Goal: Task Accomplishment & Management: Manage account settings

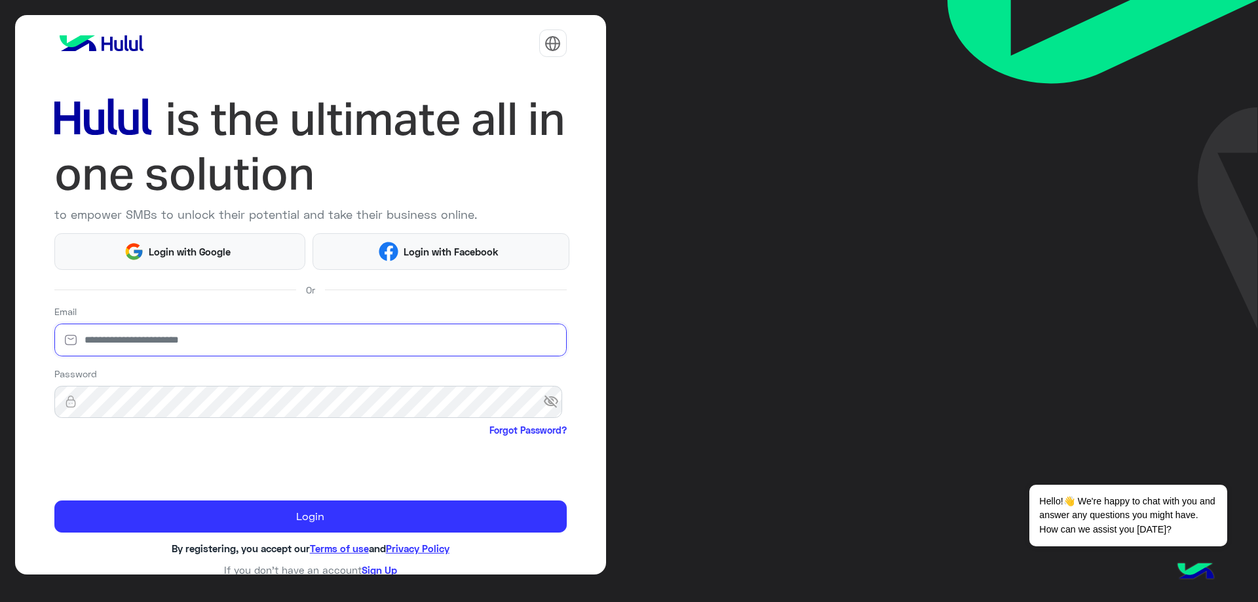
click at [235, 332] on input "email" at bounding box center [310, 340] width 512 height 33
type input "**********"
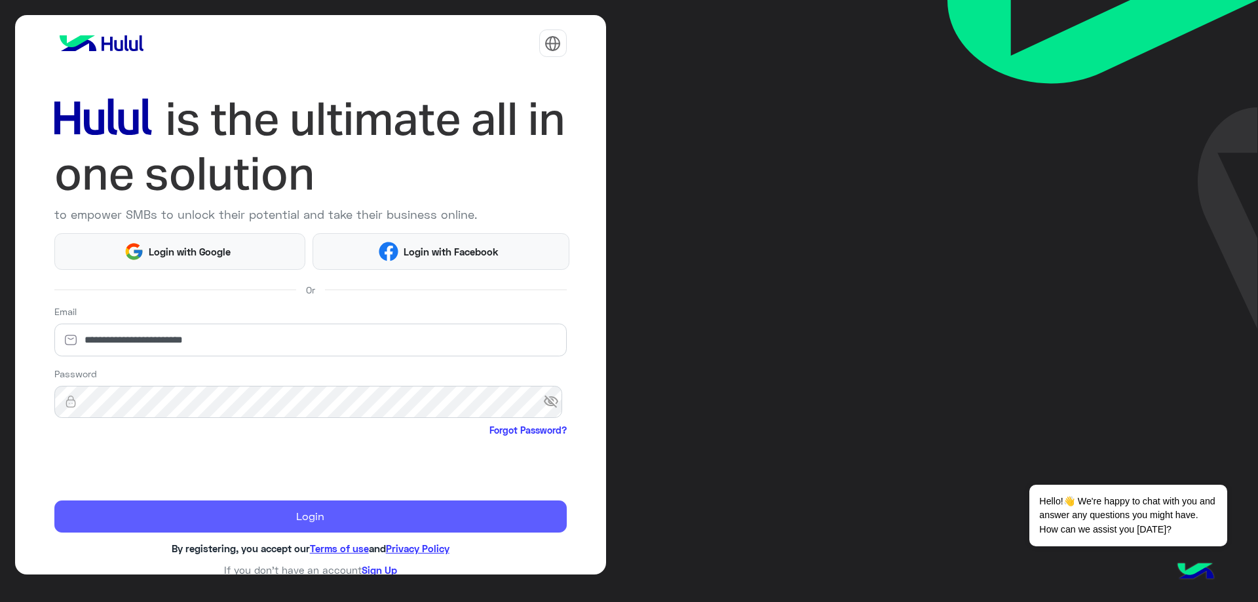
click at [186, 509] on button "Login" at bounding box center [310, 517] width 512 height 33
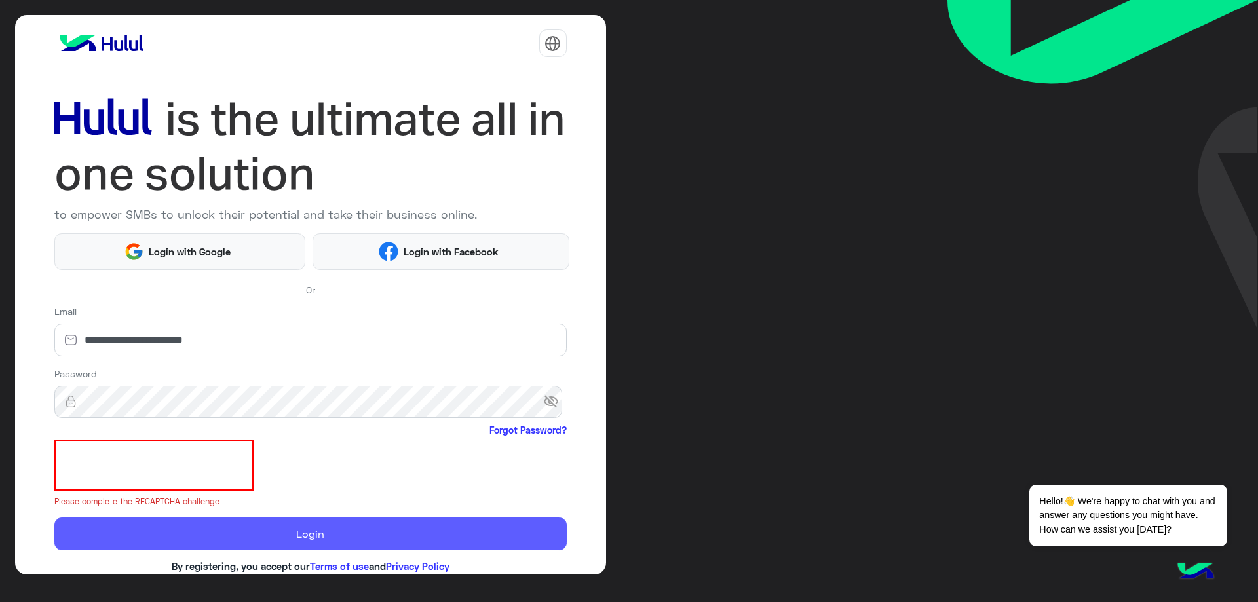
click at [179, 527] on button "Login" at bounding box center [310, 534] width 512 height 33
click at [214, 531] on button "Login" at bounding box center [310, 534] width 512 height 33
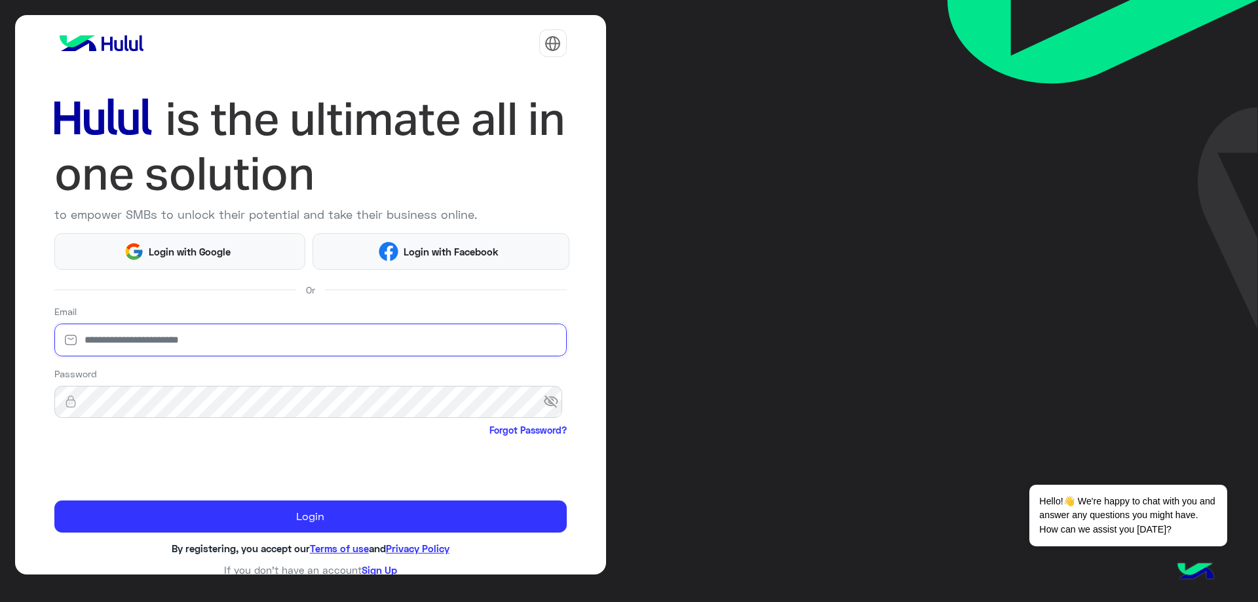
click at [142, 337] on input "email" at bounding box center [310, 340] width 512 height 33
type input "**********"
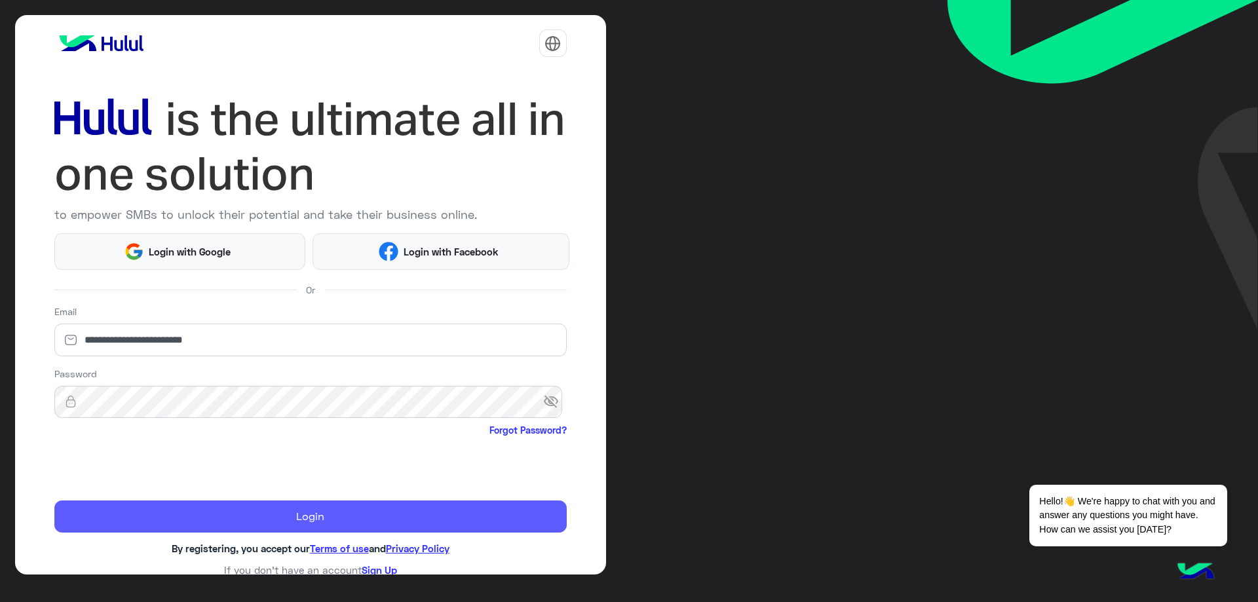
click at [239, 504] on button "Login" at bounding box center [310, 517] width 512 height 33
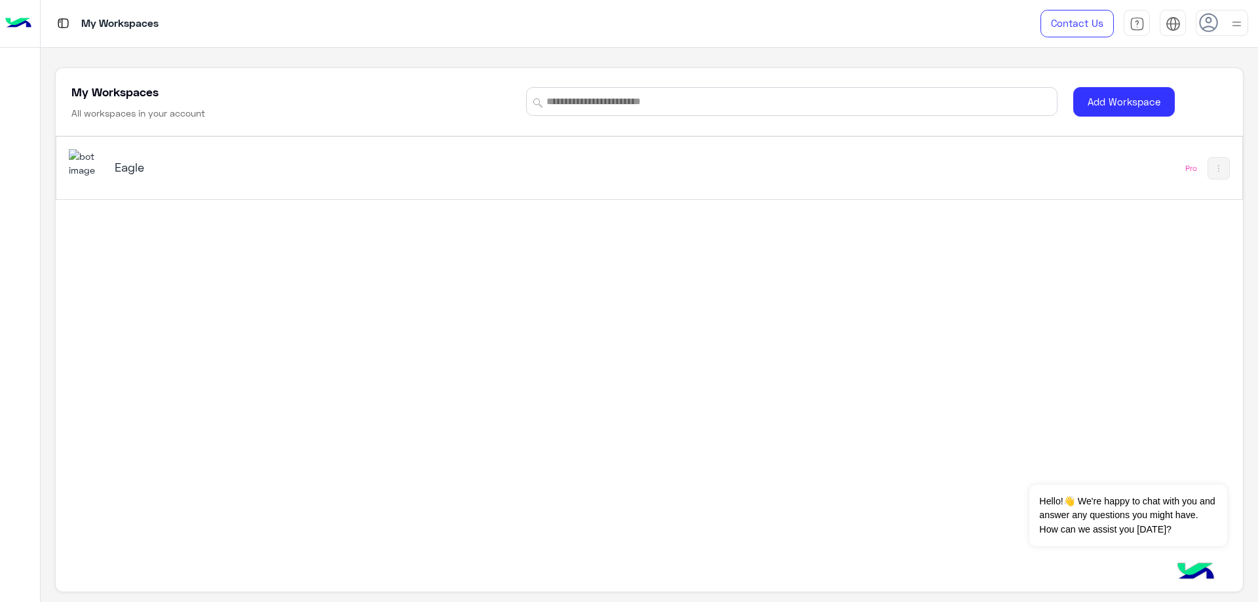
click at [210, 159] on h5 "Eagle" at bounding box center [324, 167] width 418 height 16
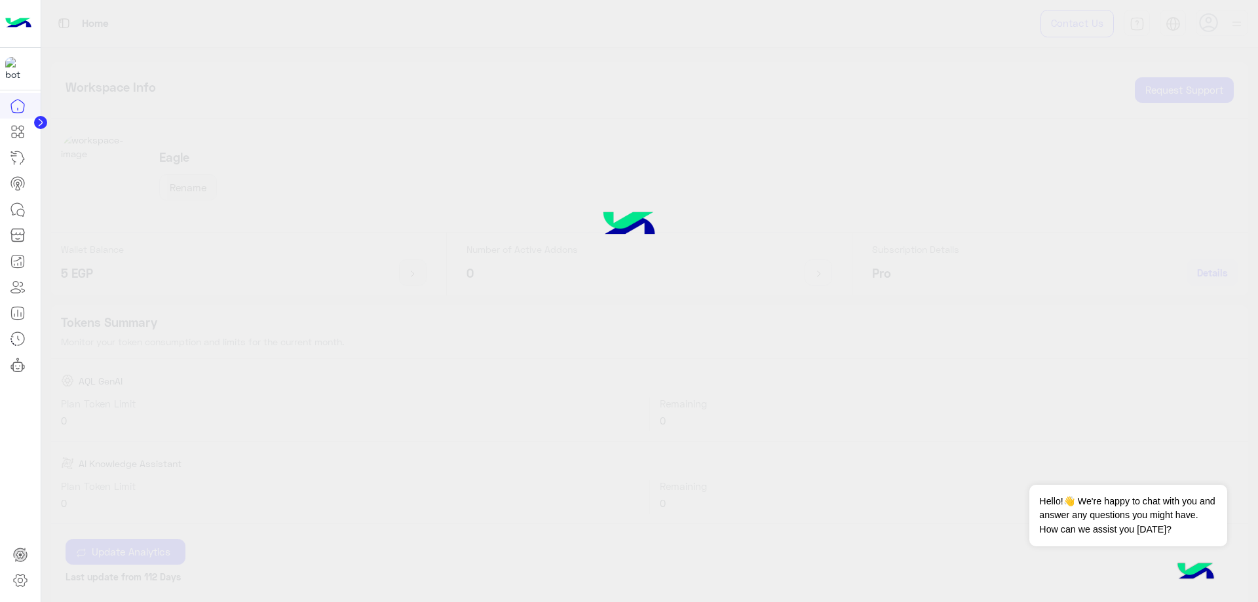
click at [21, 586] on icon at bounding box center [20, 581] width 16 height 16
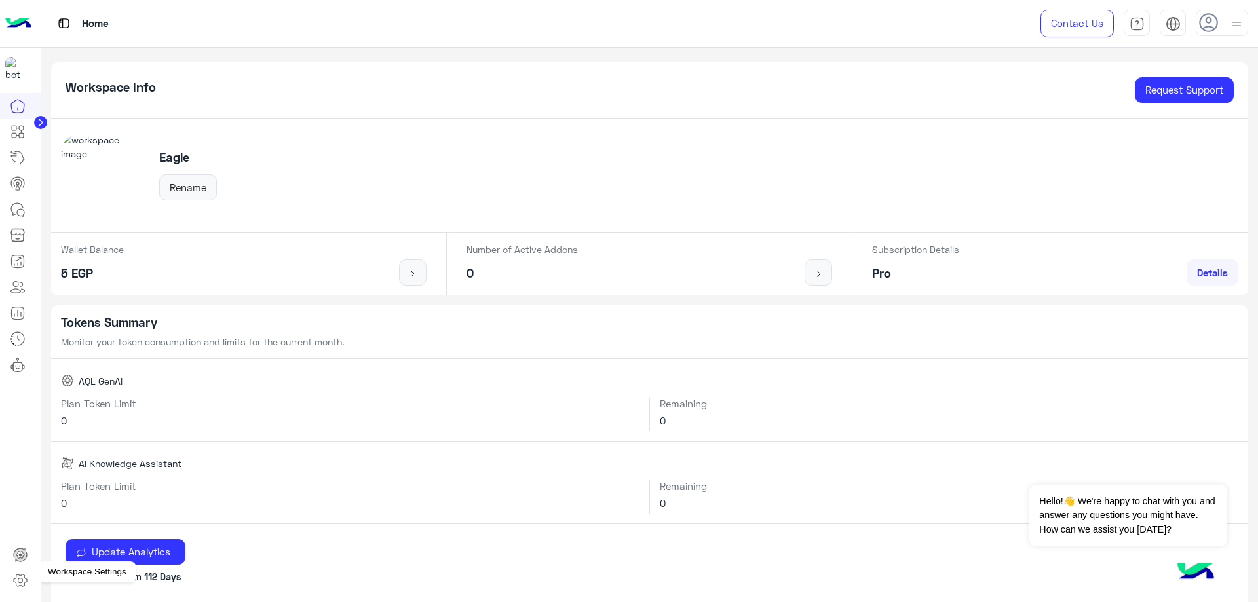
click at [20, 581] on icon at bounding box center [20, 581] width 16 height 16
click at [18, 581] on icon at bounding box center [20, 581] width 16 height 16
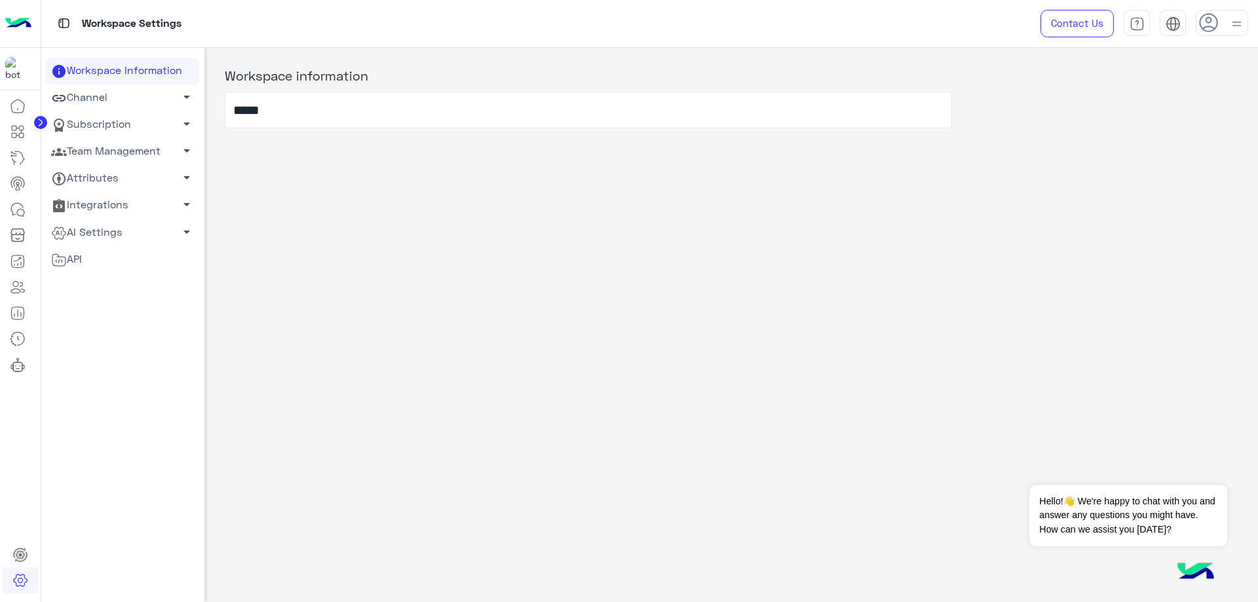
click at [109, 143] on link "Team Management arrow_drop_down" at bounding box center [122, 151] width 153 height 27
click at [102, 172] on link "Team Members" at bounding box center [122, 176] width 153 height 23
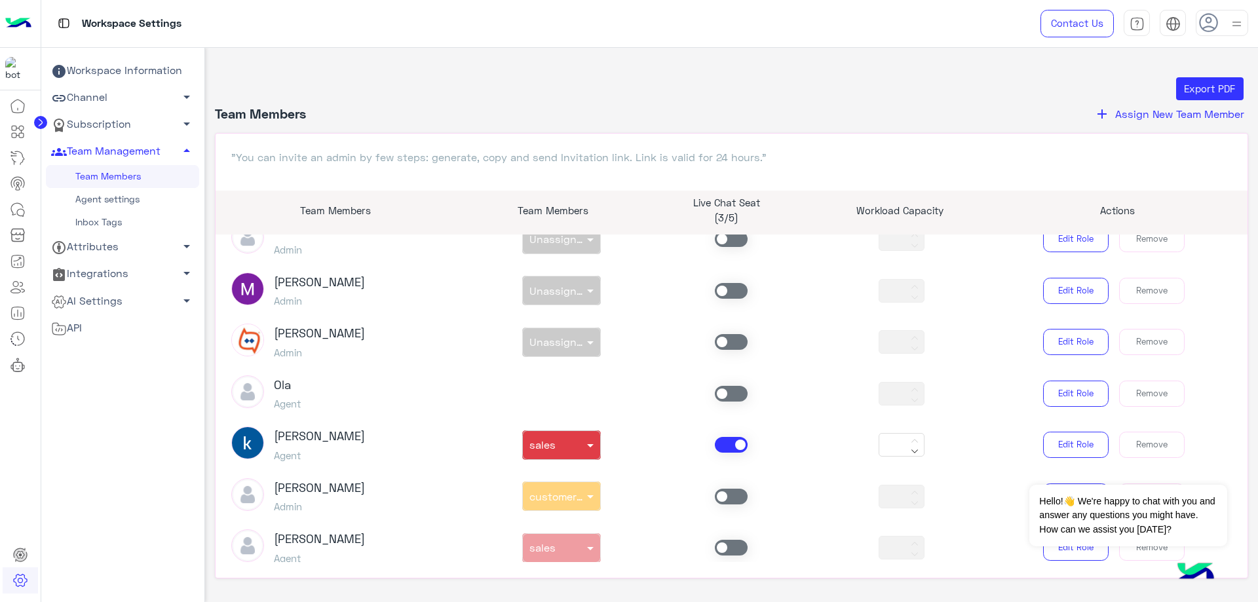
scroll to position [262, 0]
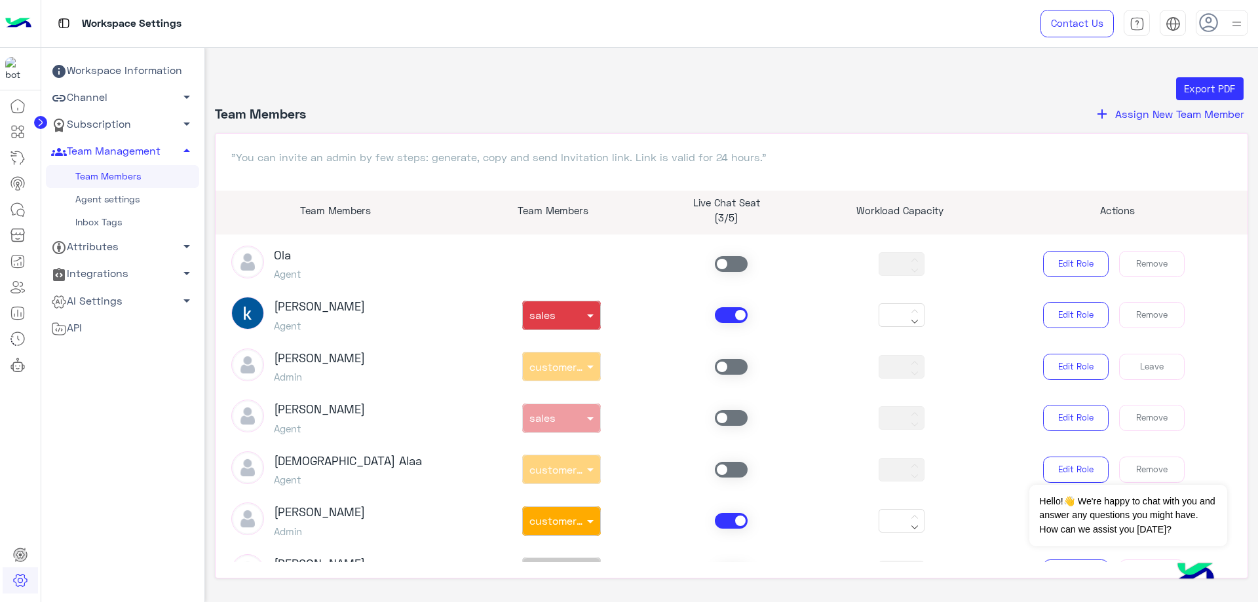
click at [720, 318] on span at bounding box center [731, 315] width 33 height 16
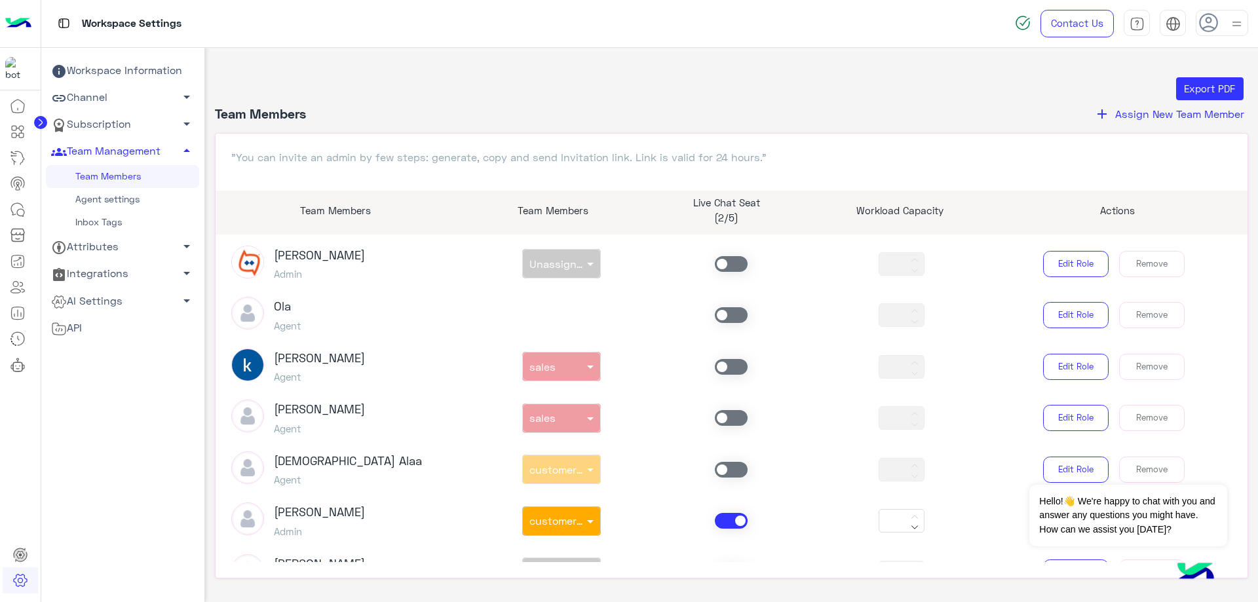
scroll to position [328, 0]
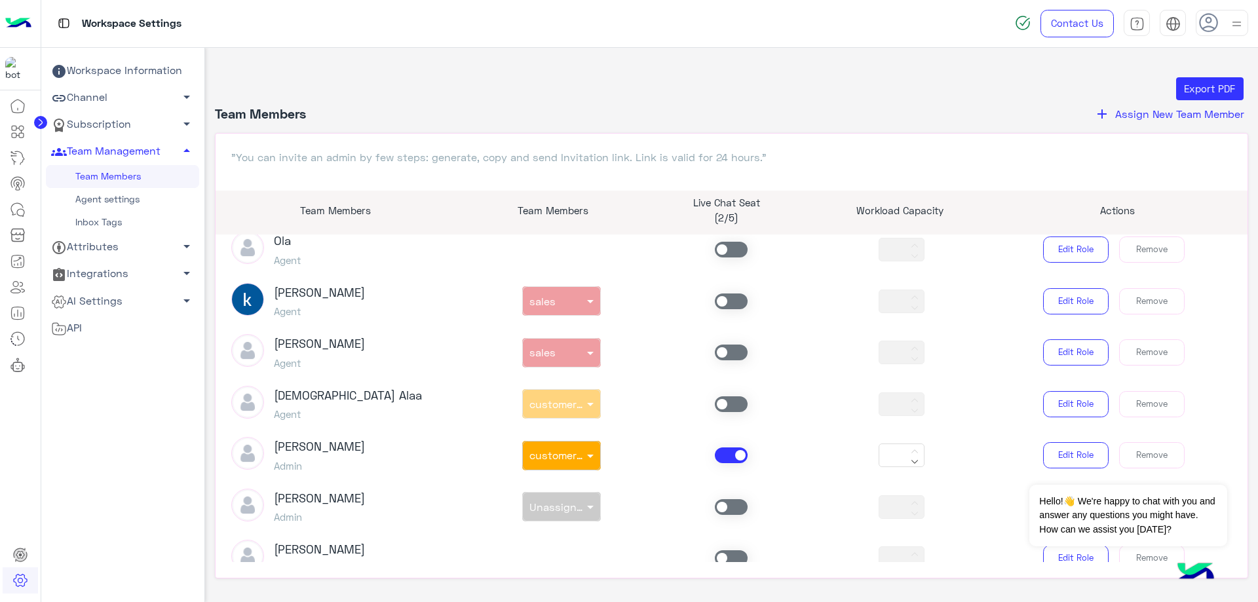
click at [727, 451] on span at bounding box center [731, 455] width 33 height 16
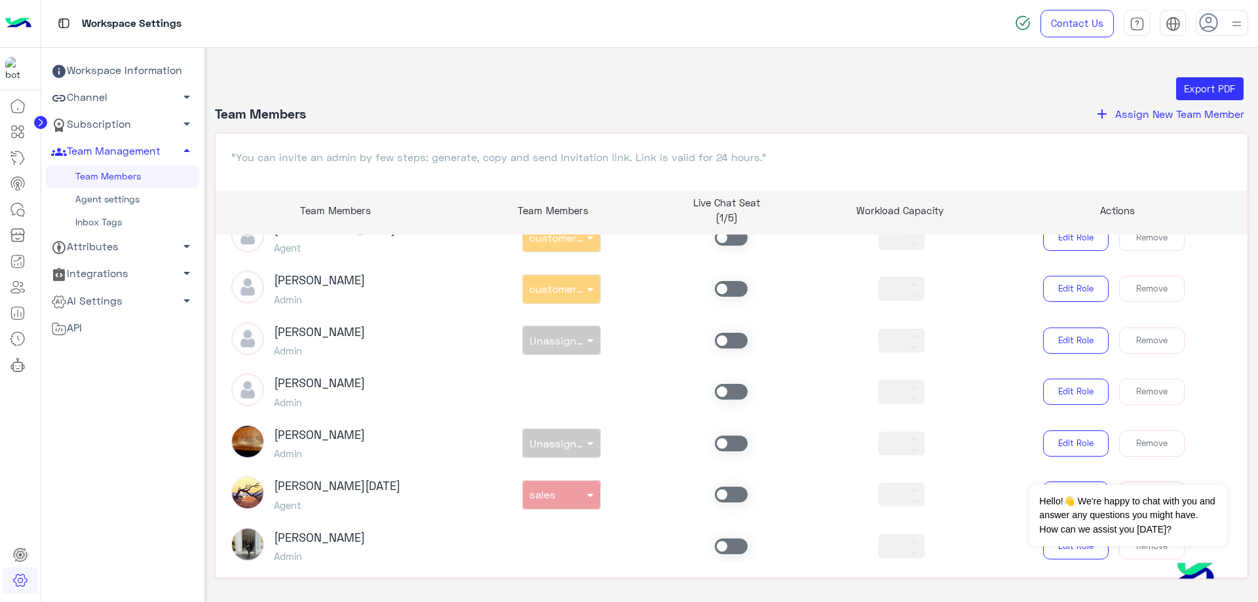
scroll to position [524, 0]
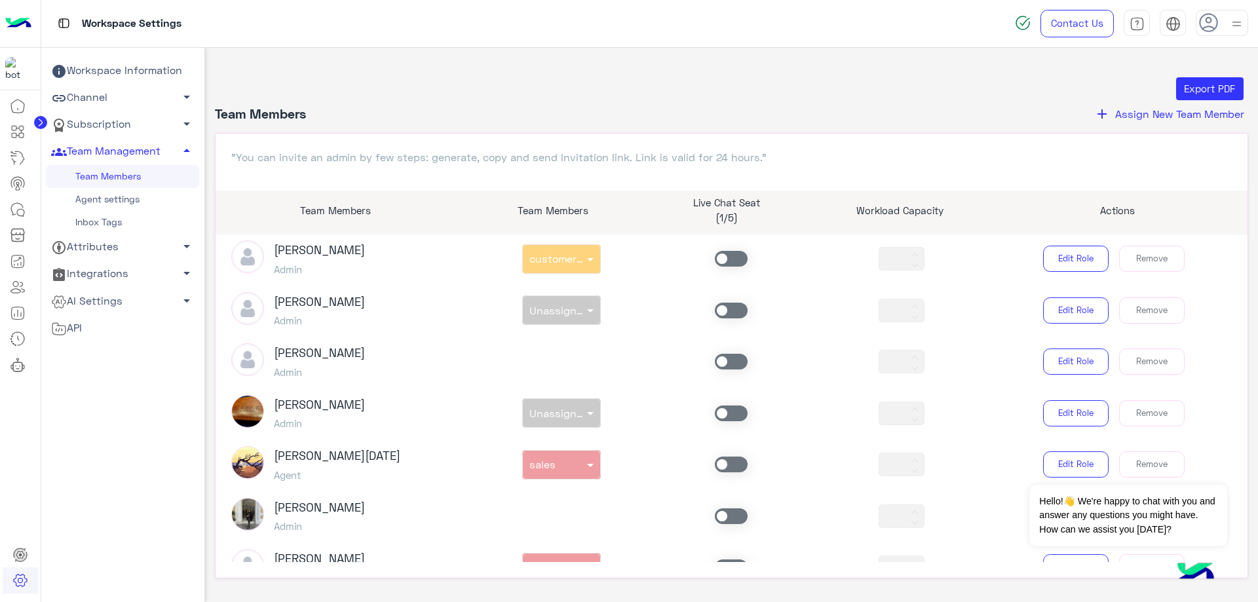
click at [727, 459] on span at bounding box center [731, 465] width 33 height 16
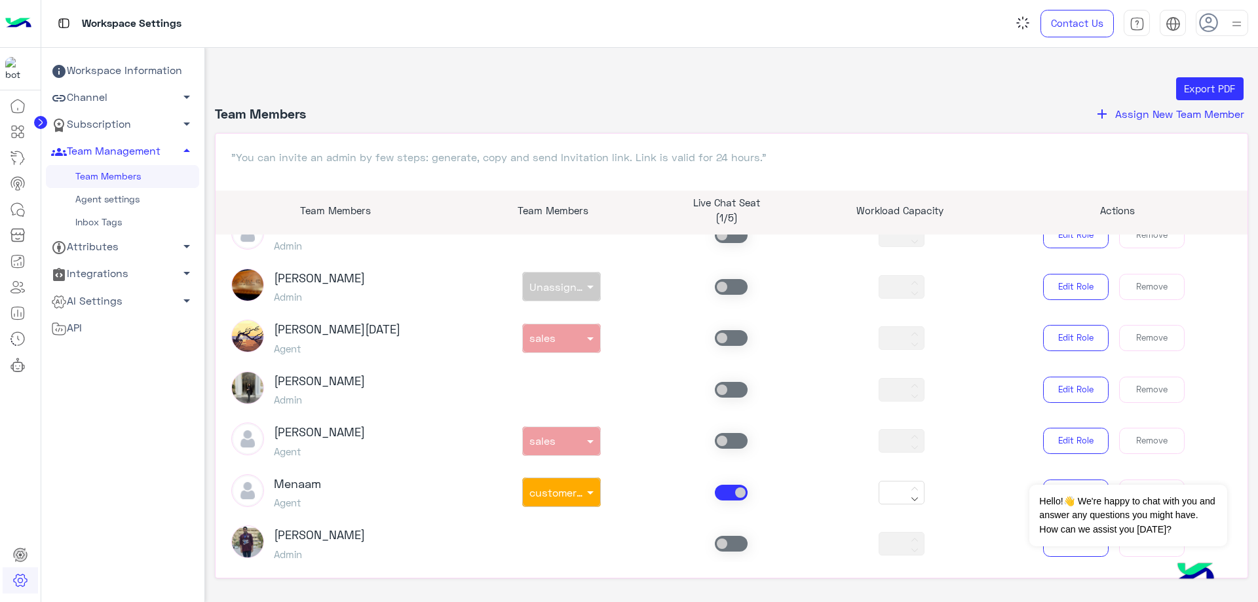
scroll to position [655, 0]
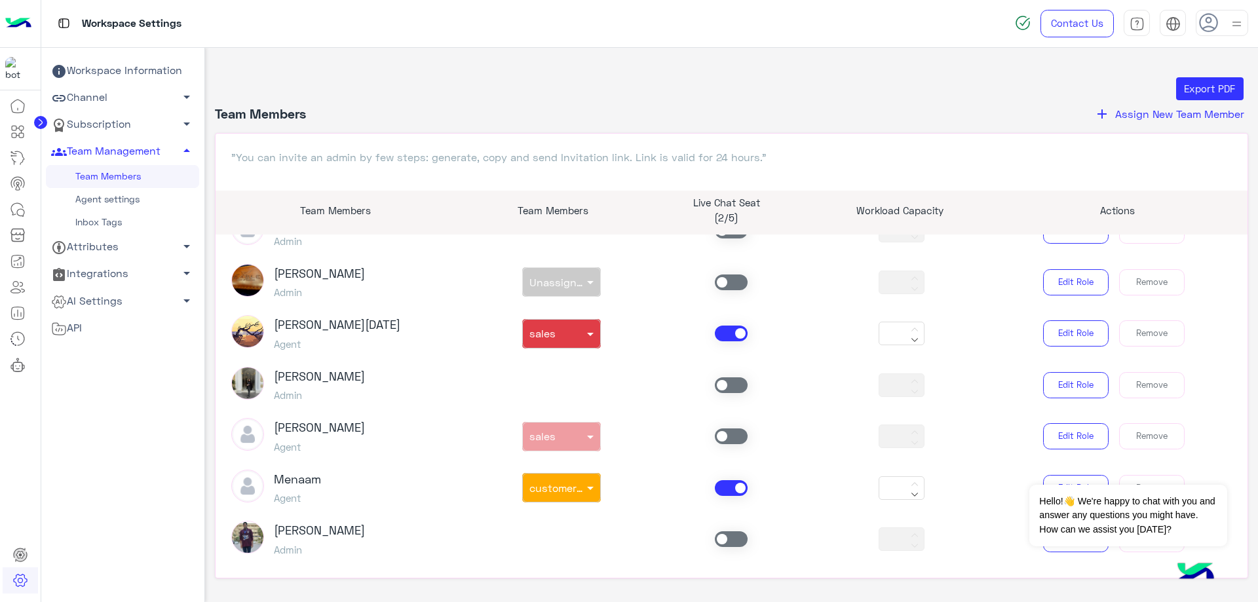
click at [720, 442] on span at bounding box center [731, 436] width 33 height 16
click at [731, 490] on span at bounding box center [731, 488] width 33 height 16
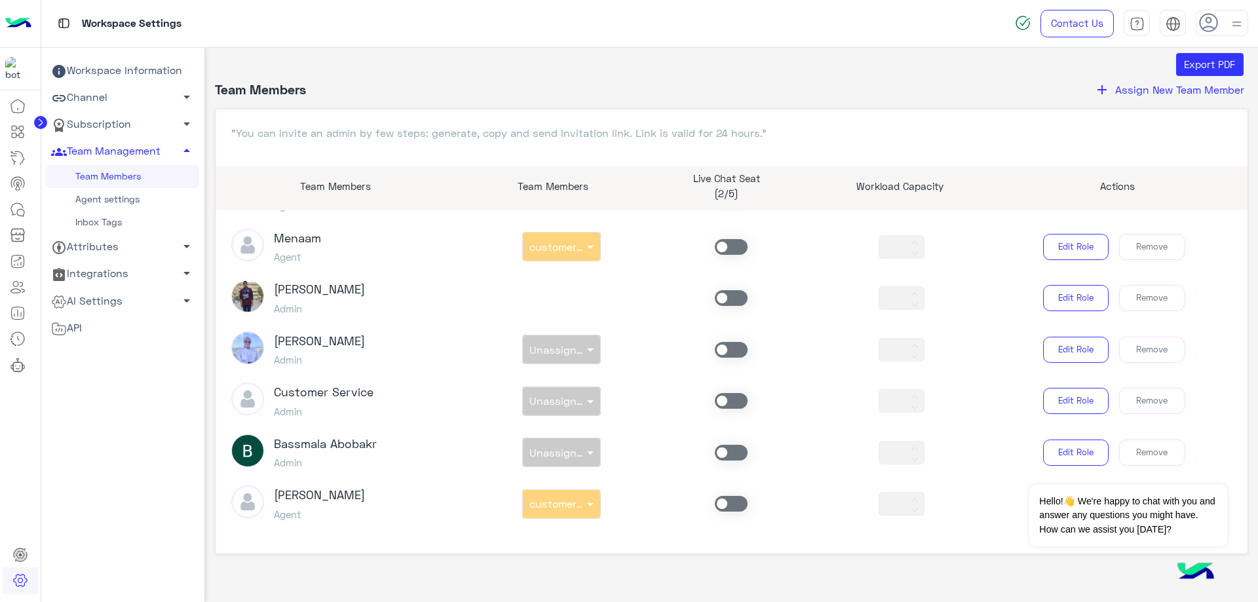
scroll to position [42, 0]
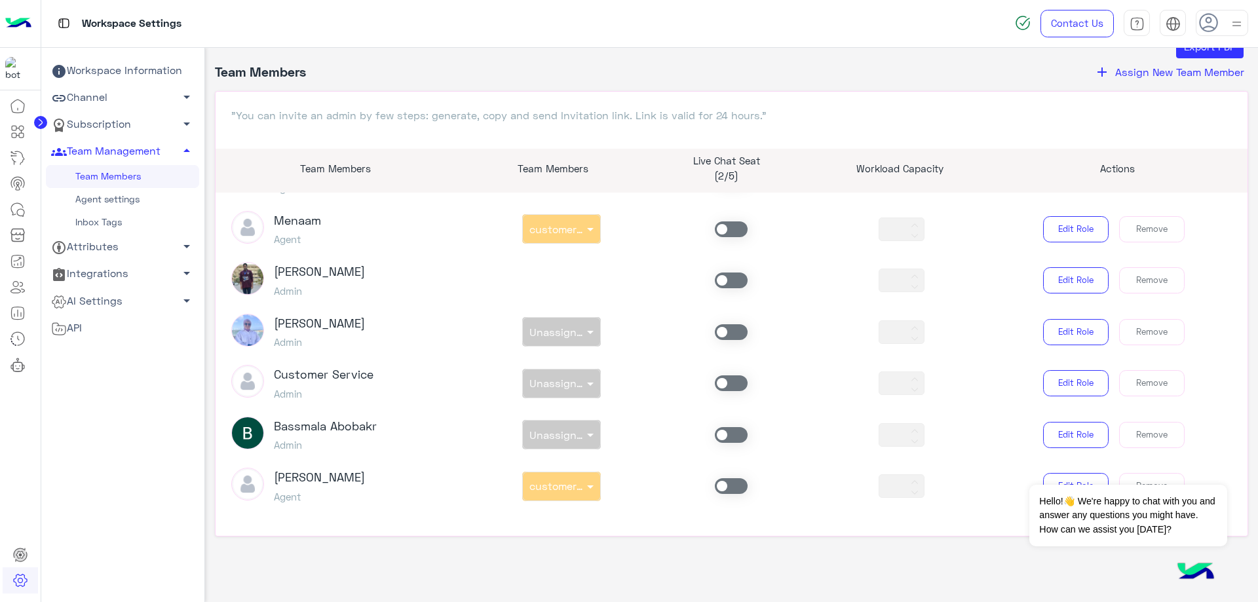
click at [732, 501] on div "abdalla mahmoud Agent non × customer support *** Edit Role Remove" at bounding box center [731, 486] width 1021 height 37
click at [731, 495] on div "abdalla mahmoud Agent non × customer support *** Edit Role Remove" at bounding box center [731, 486] width 1021 height 37
click at [732, 487] on span at bounding box center [731, 486] width 33 height 16
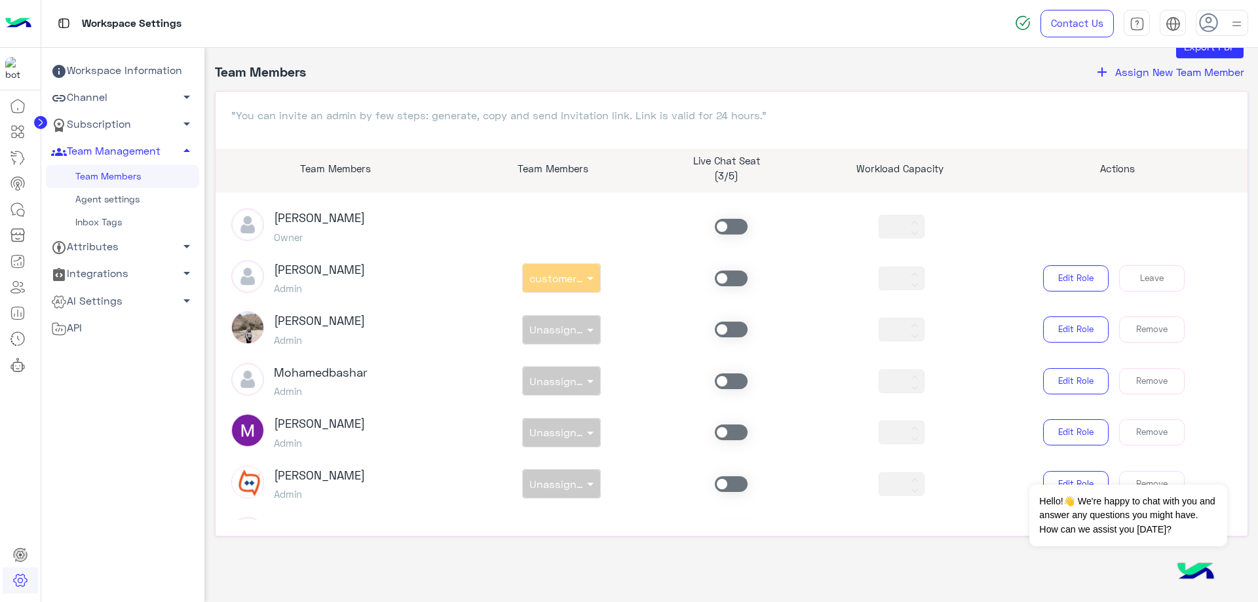
scroll to position [0, 0]
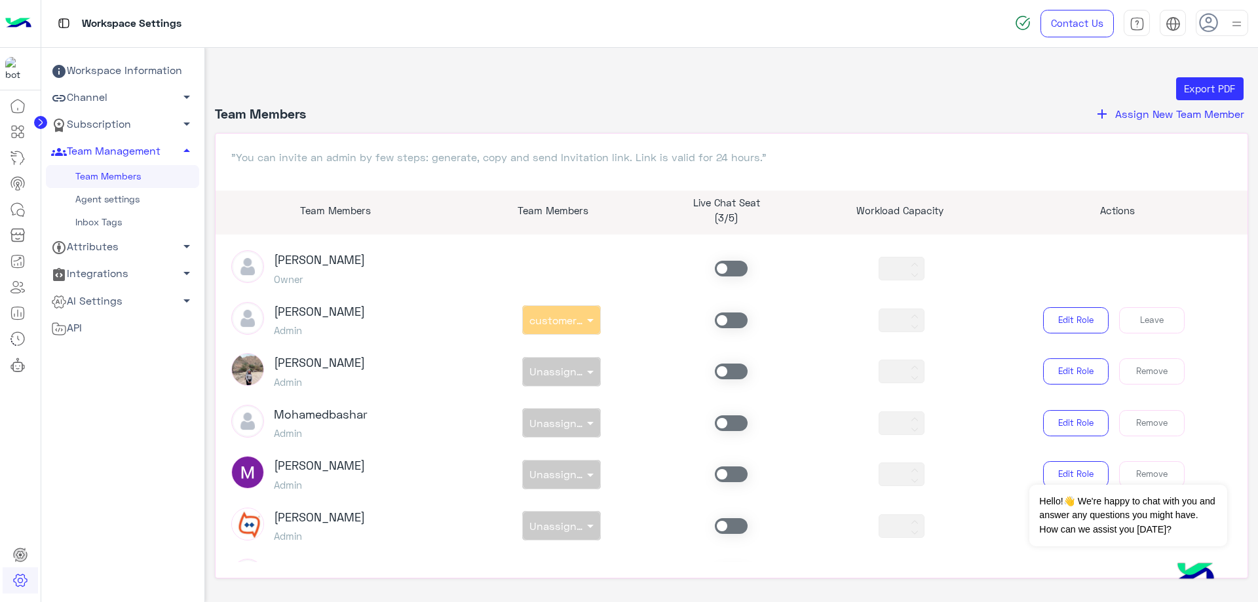
click at [718, 324] on span at bounding box center [731, 321] width 33 height 16
click at [19, 206] on icon at bounding box center [18, 210] width 16 height 16
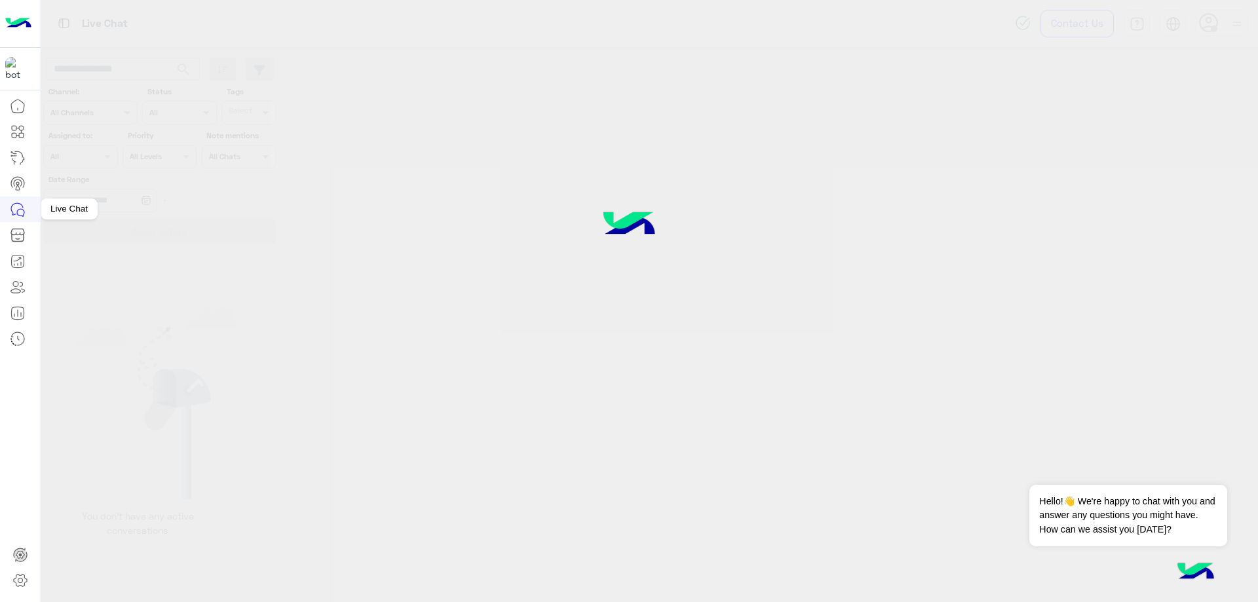
click at [18, 209] on icon at bounding box center [18, 210] width 16 height 16
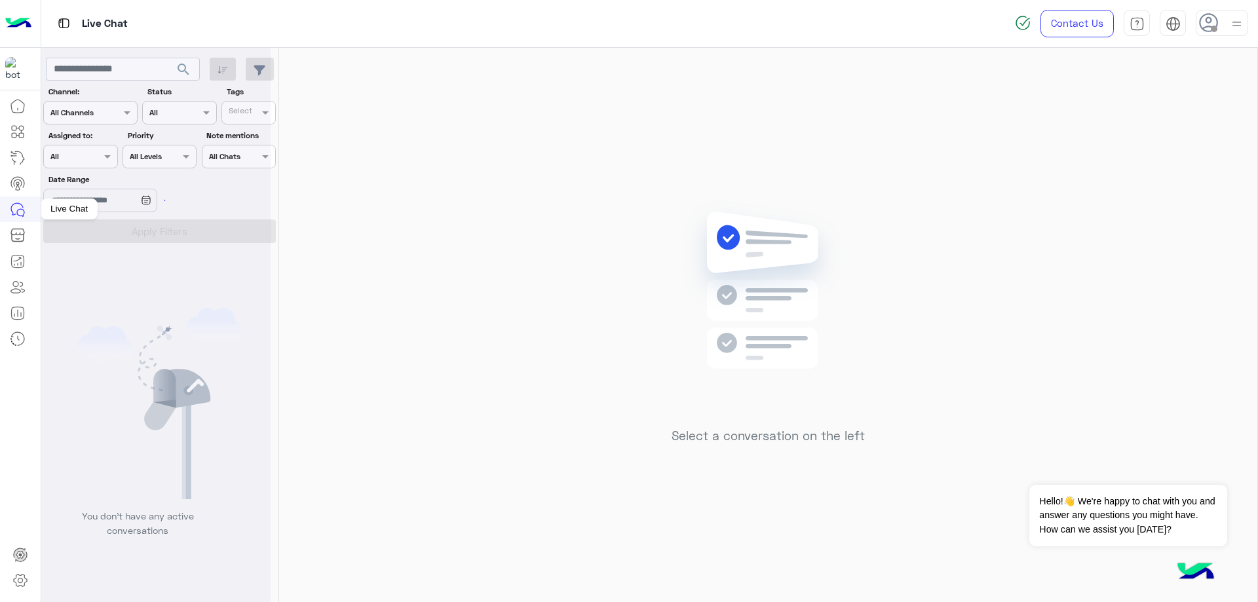
click at [18, 209] on icon at bounding box center [18, 210] width 16 height 16
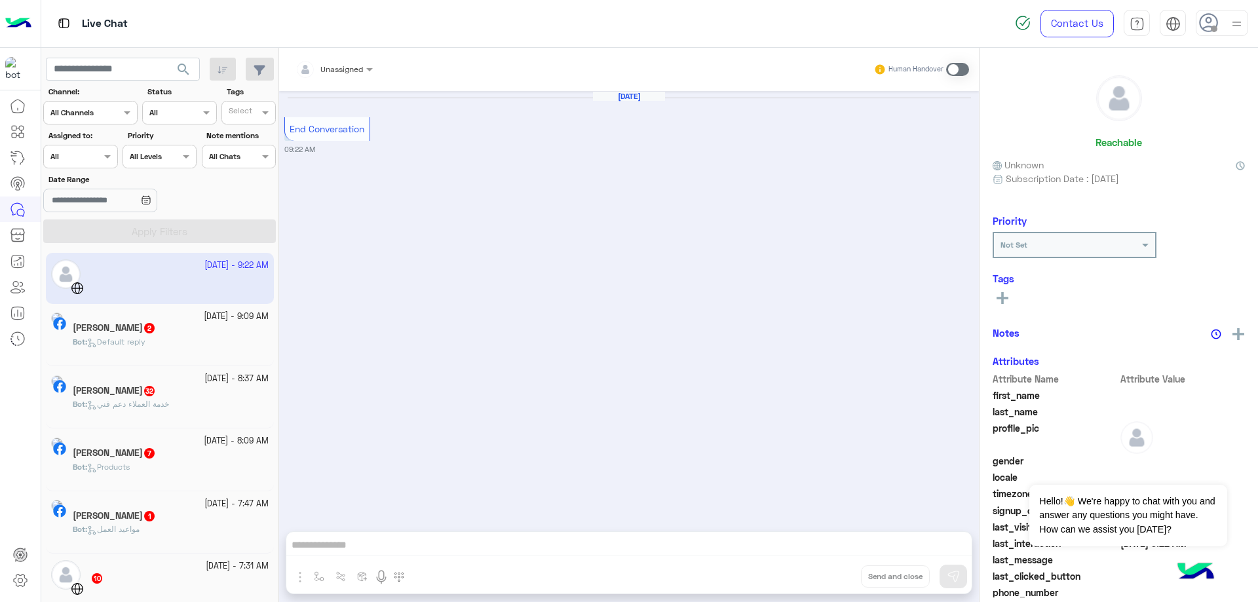
click at [1224, 24] on div at bounding box center [1222, 23] width 52 height 26
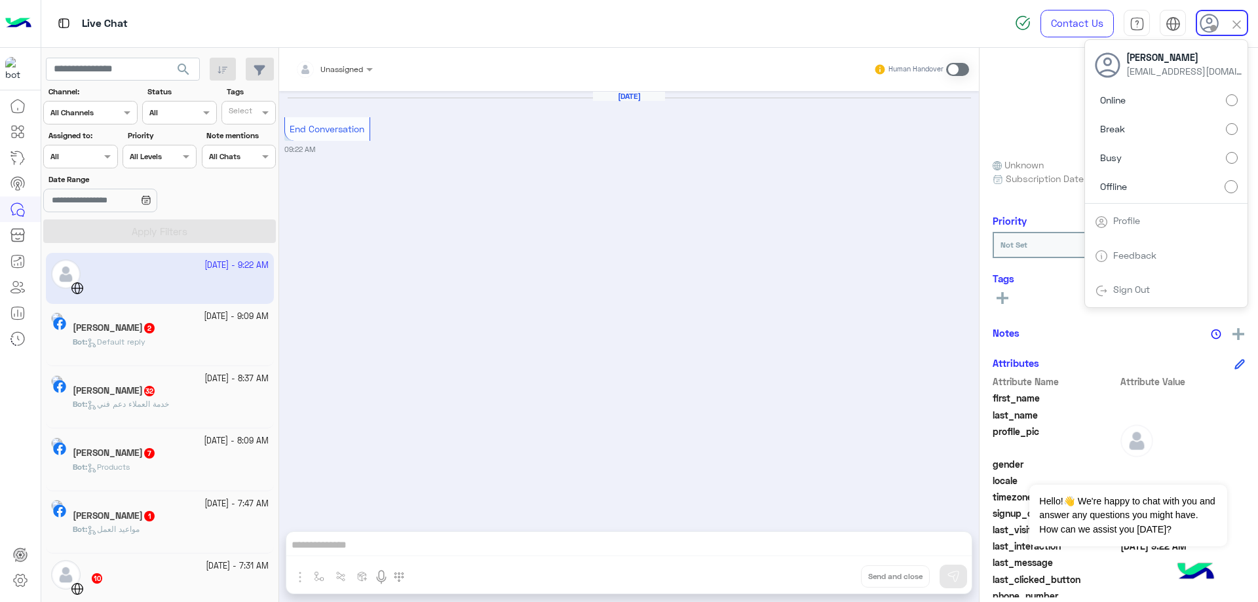
click at [1162, 103] on label "Online" at bounding box center [1166, 100] width 143 height 24
click at [64, 157] on input "text" at bounding box center [65, 155] width 30 height 12
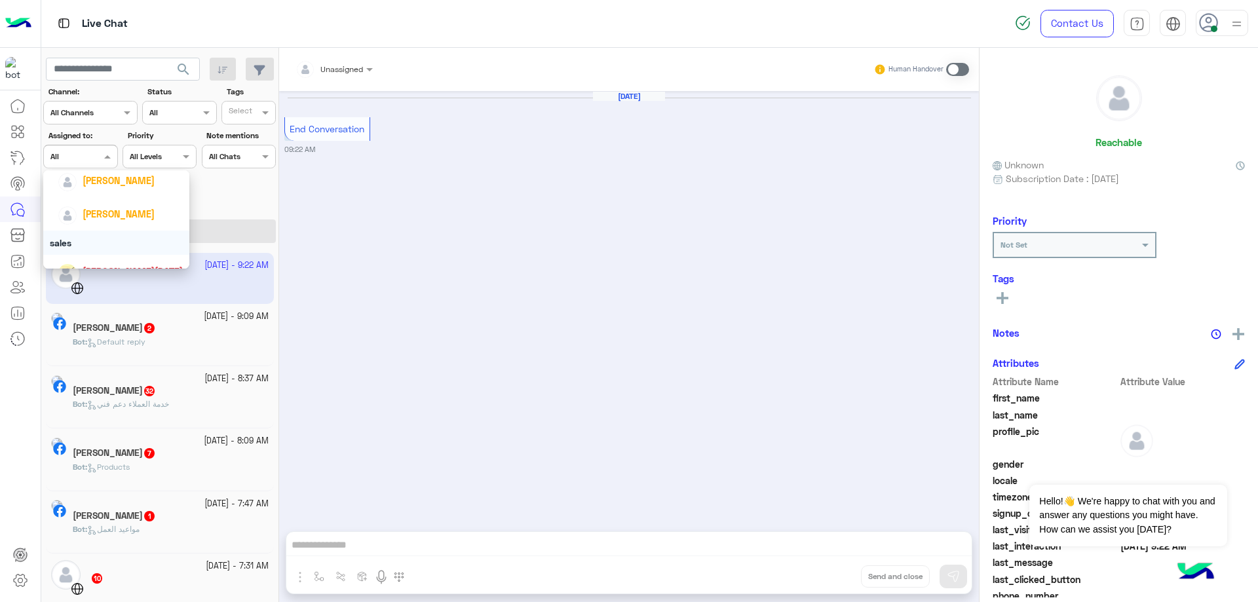
scroll to position [66, 0]
click at [128, 213] on div "Bassem Hisham" at bounding box center [120, 203] width 125 height 23
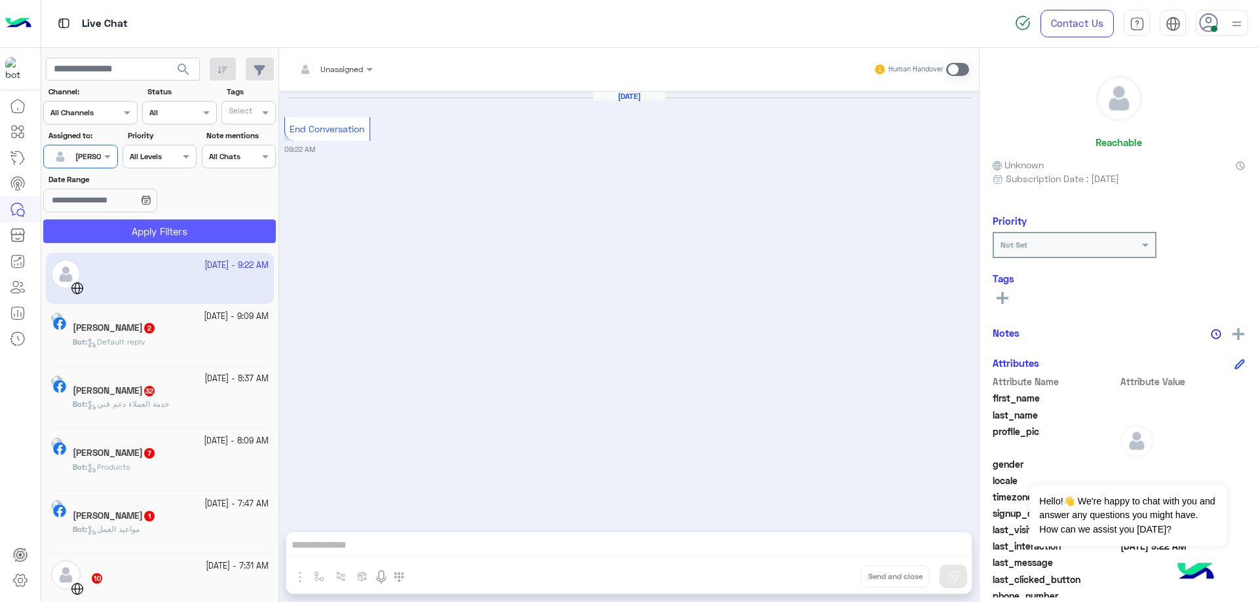
click at [168, 227] on button "Apply Filters" at bounding box center [159, 231] width 233 height 24
